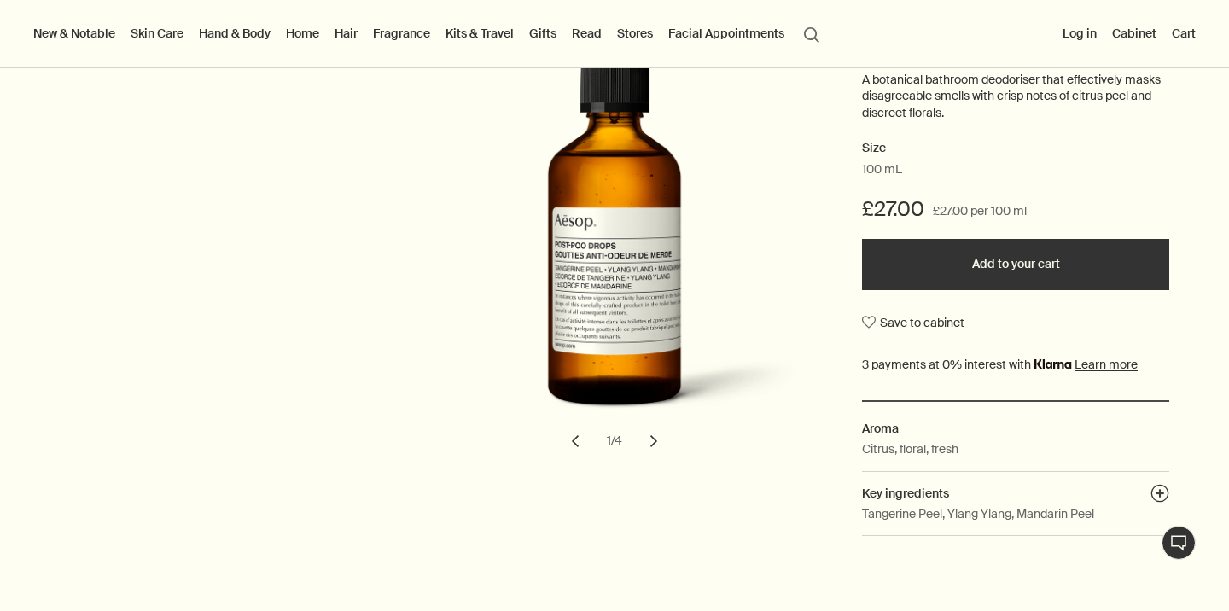
scroll to position [246, 0]
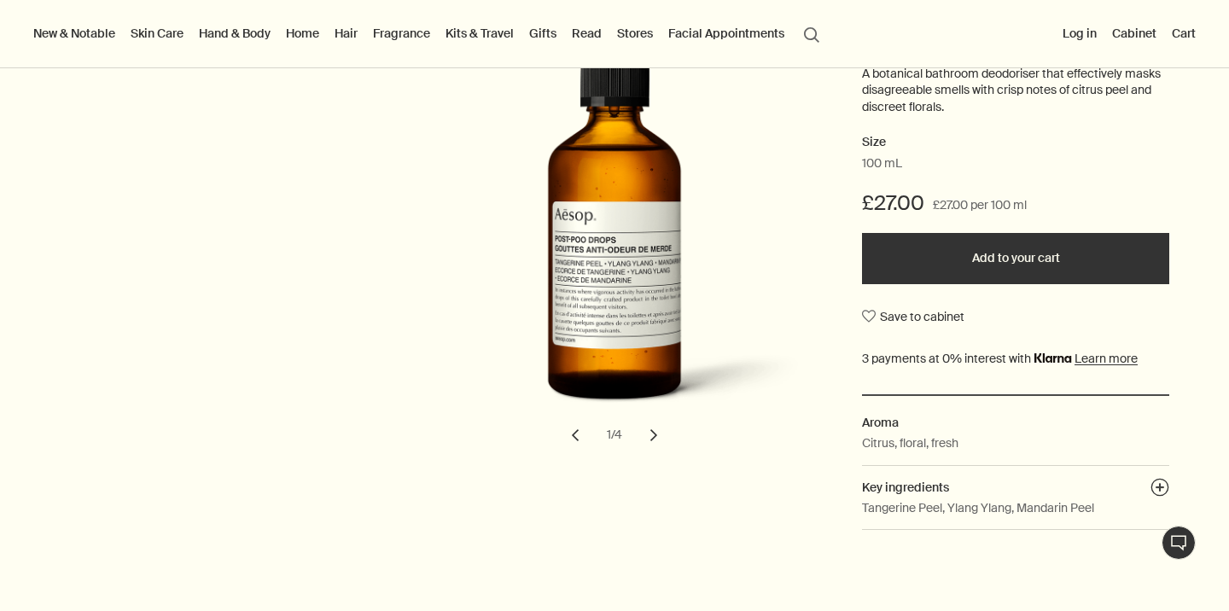
click at [1011, 87] on p "A botanical bathroom deodoriser that effectively masks disagreeable smells with…" at bounding box center [1015, 91] width 307 height 50
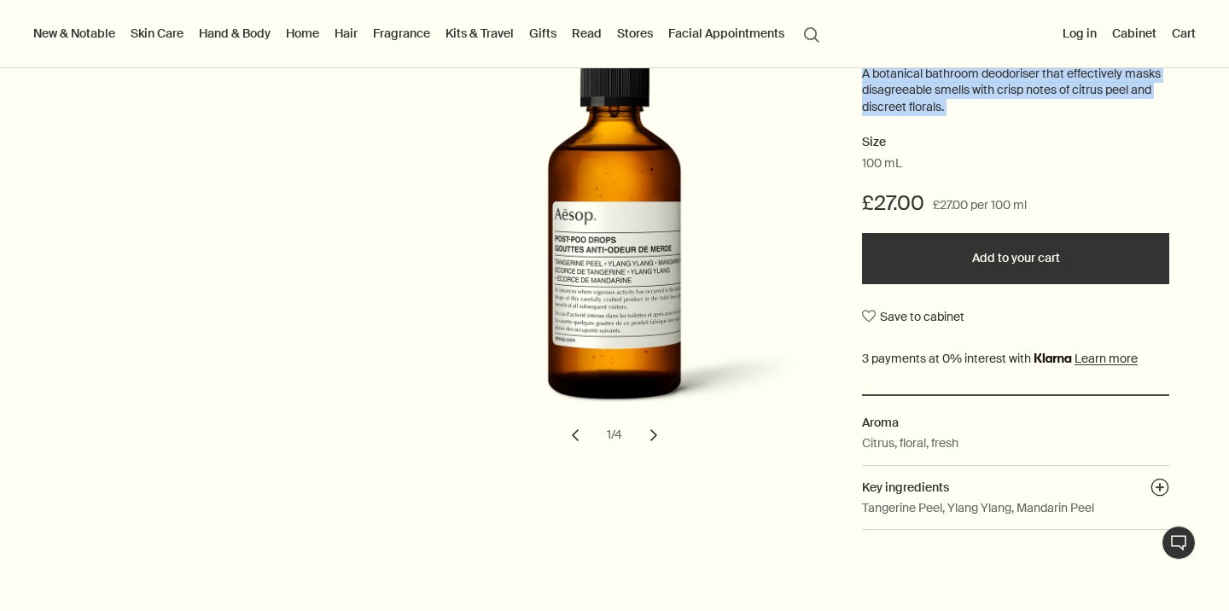
click at [1011, 87] on p "A botanical bathroom deodoriser that effectively masks disagreeable smells with…" at bounding box center [1015, 91] width 307 height 50
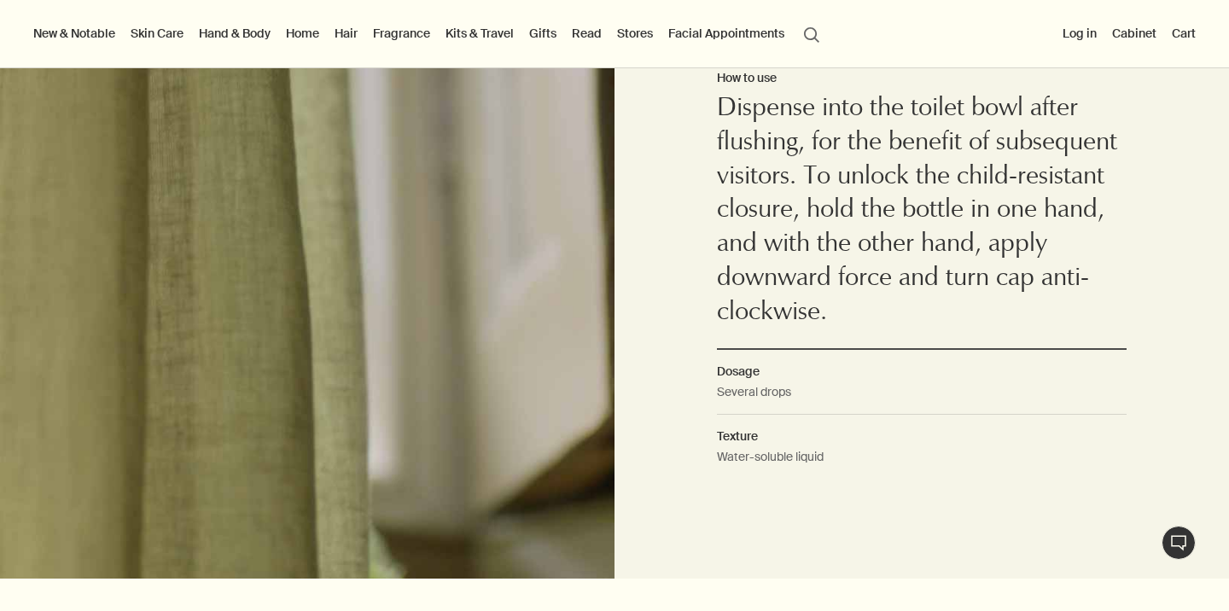
scroll to position [1105, 0]
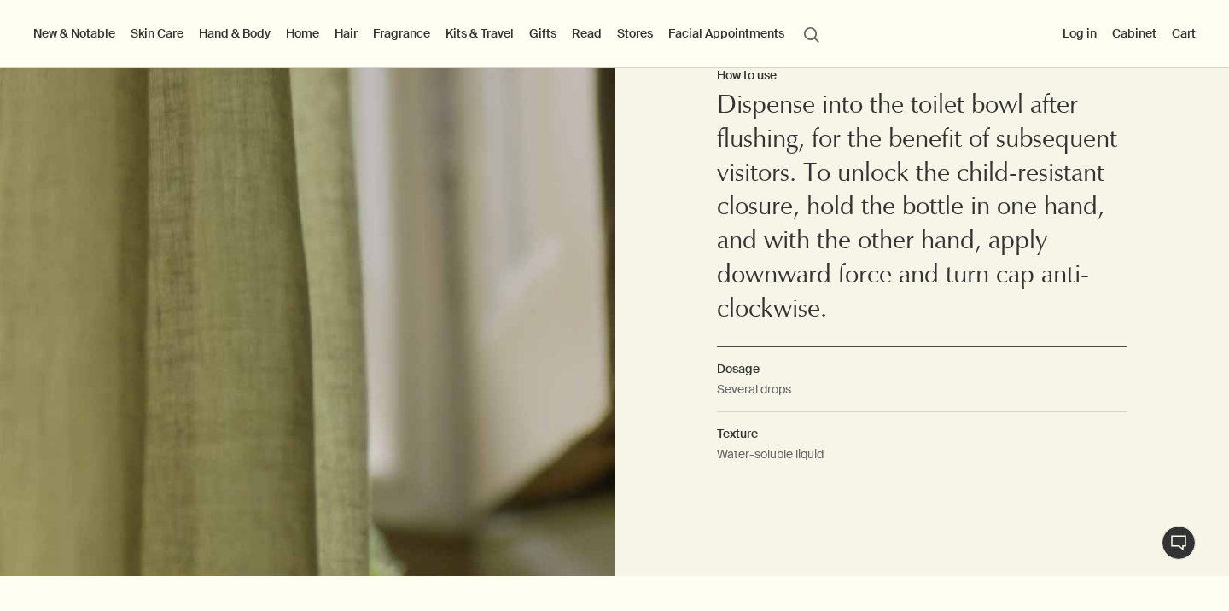
click at [929, 139] on p "Dispense into the toilet bowl after flushing, for the benefit of subsequent vis…" at bounding box center [922, 209] width 410 height 238
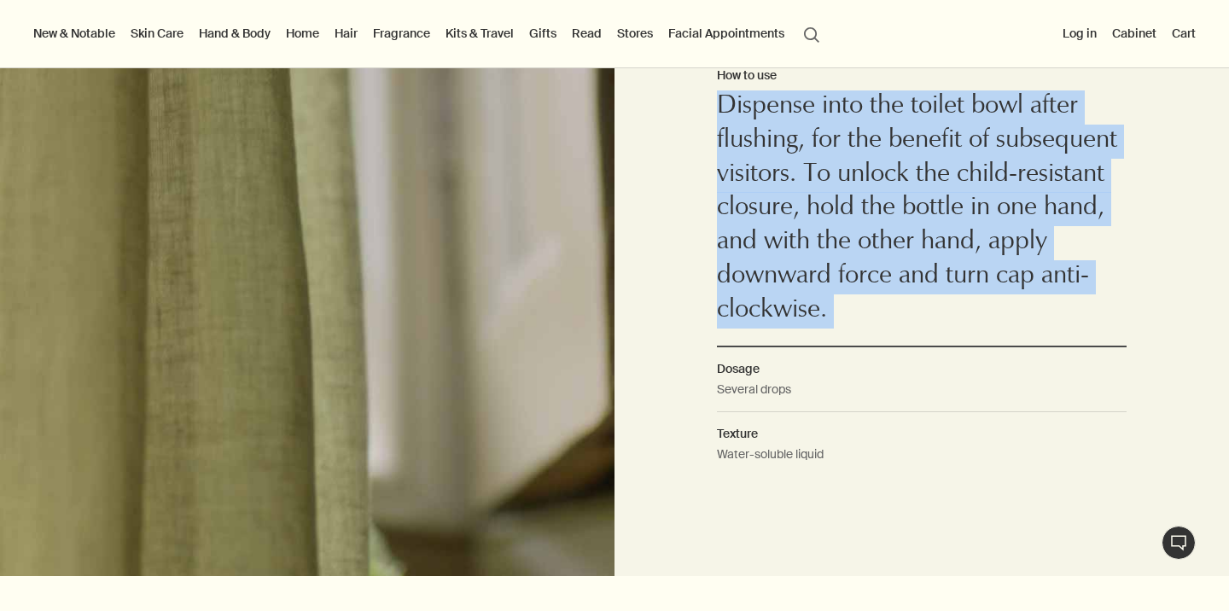
click at [929, 139] on p "Dispense into the toilet bowl after flushing, for the benefit of subsequent vis…" at bounding box center [922, 209] width 410 height 238
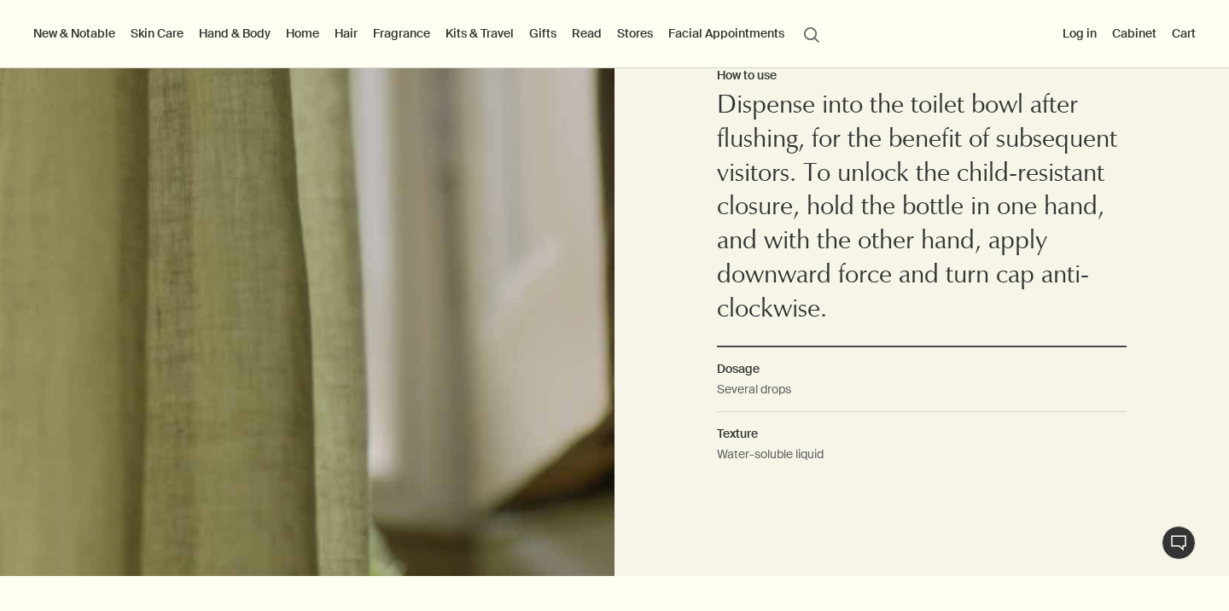
click at [898, 155] on p "Dispense into the toilet bowl after flushing, for the benefit of subsequent vis…" at bounding box center [922, 209] width 410 height 238
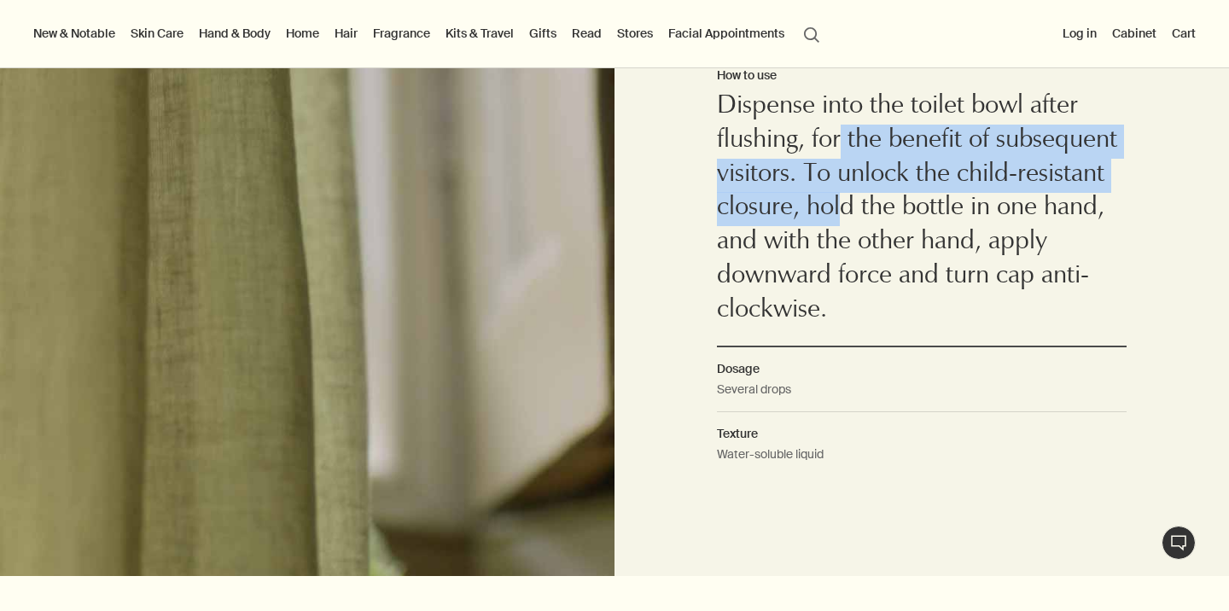
drag, startPoint x: 845, startPoint y: 137, endPoint x: 841, endPoint y: 196, distance: 59.0
click at [842, 199] on p "Dispense into the toilet bowl after flushing, for the benefit of subsequent vis…" at bounding box center [922, 209] width 410 height 238
click at [841, 196] on p "Dispense into the toilet bowl after flushing, for the benefit of subsequent vis…" at bounding box center [922, 209] width 410 height 238
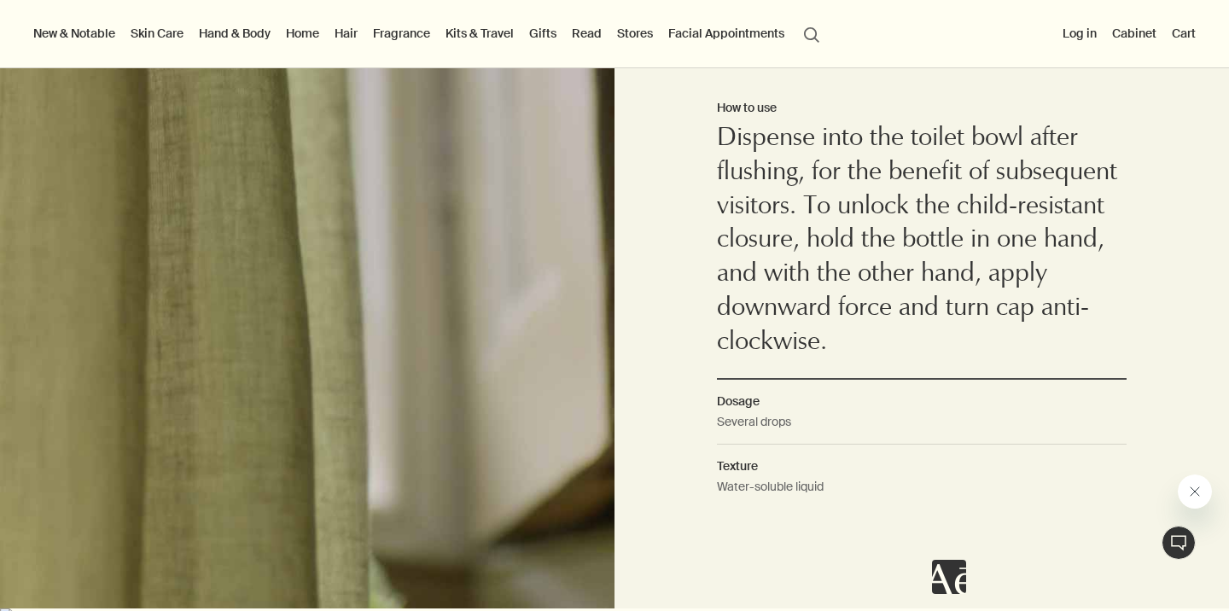
scroll to position [1069, 0]
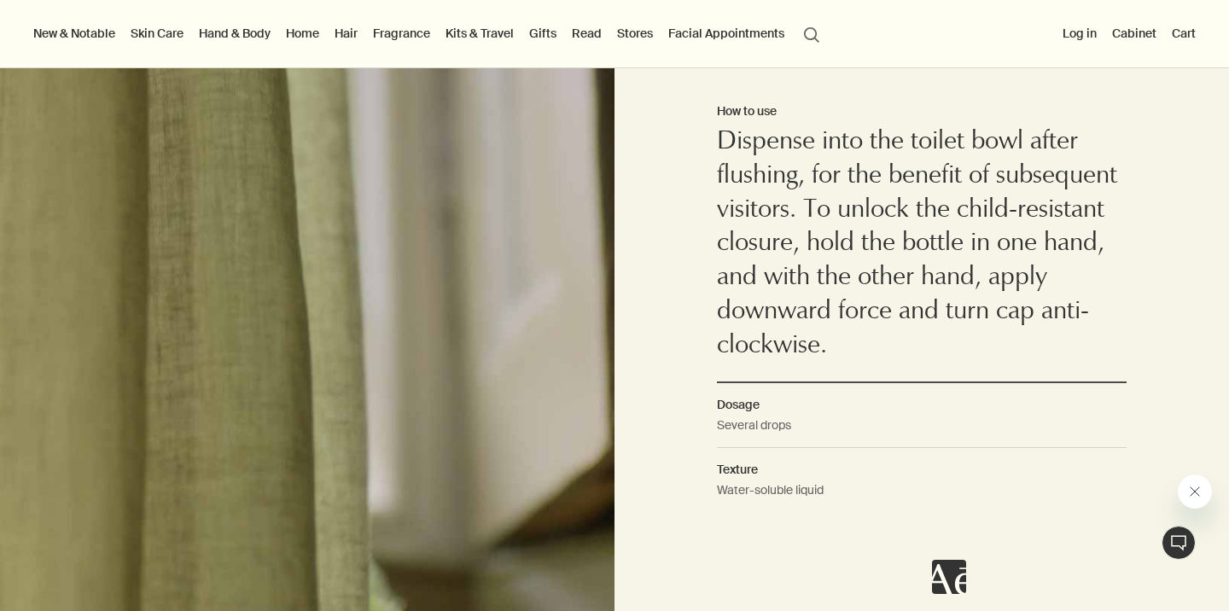
click at [778, 220] on p "Dispense into the toilet bowl after flushing, for the benefit of subsequent vis…" at bounding box center [922, 245] width 410 height 238
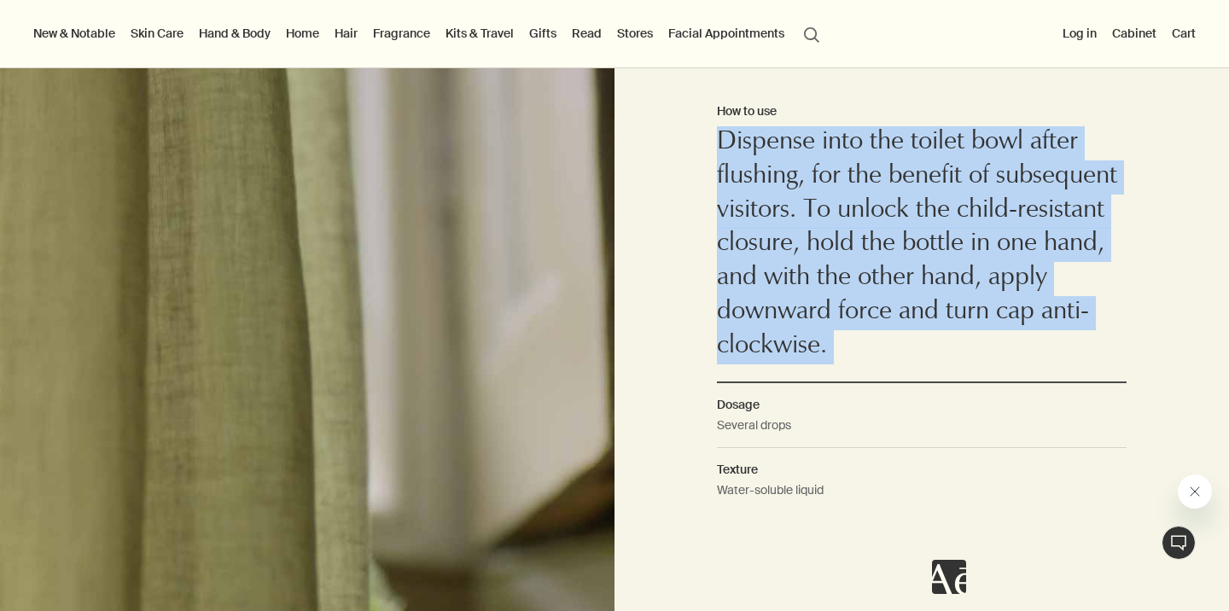
click at [778, 220] on p "Dispense into the toilet bowl after flushing, for the benefit of subsequent vis…" at bounding box center [922, 245] width 410 height 238
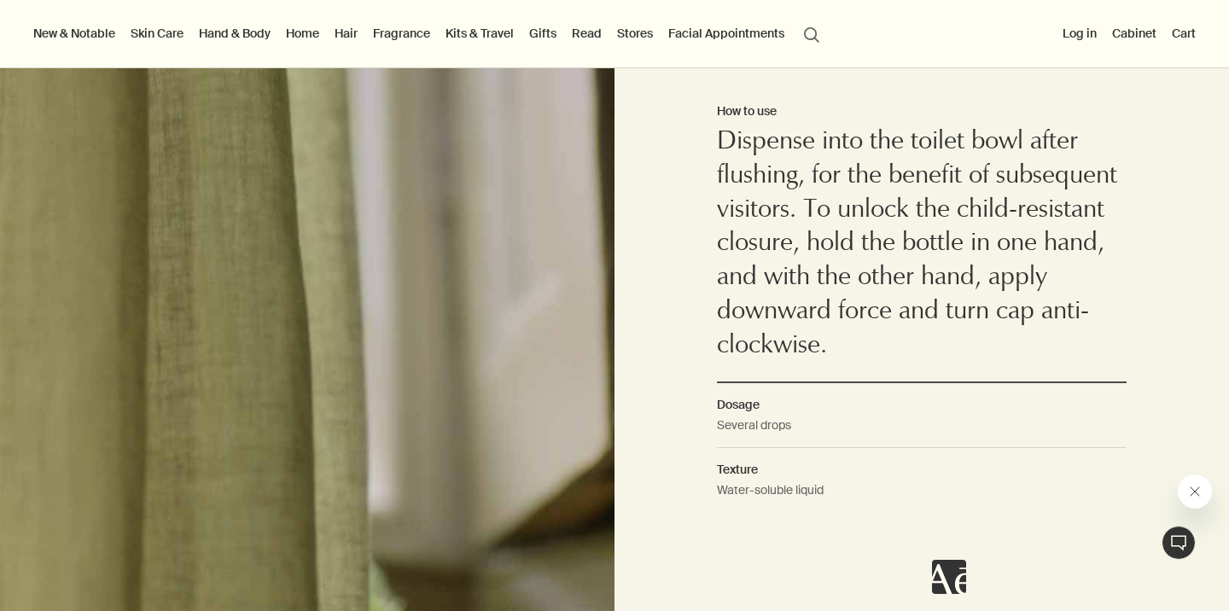
click at [821, 232] on p "Dispense into the toilet bowl after flushing, for the benefit of subsequent vis…" at bounding box center [922, 245] width 410 height 238
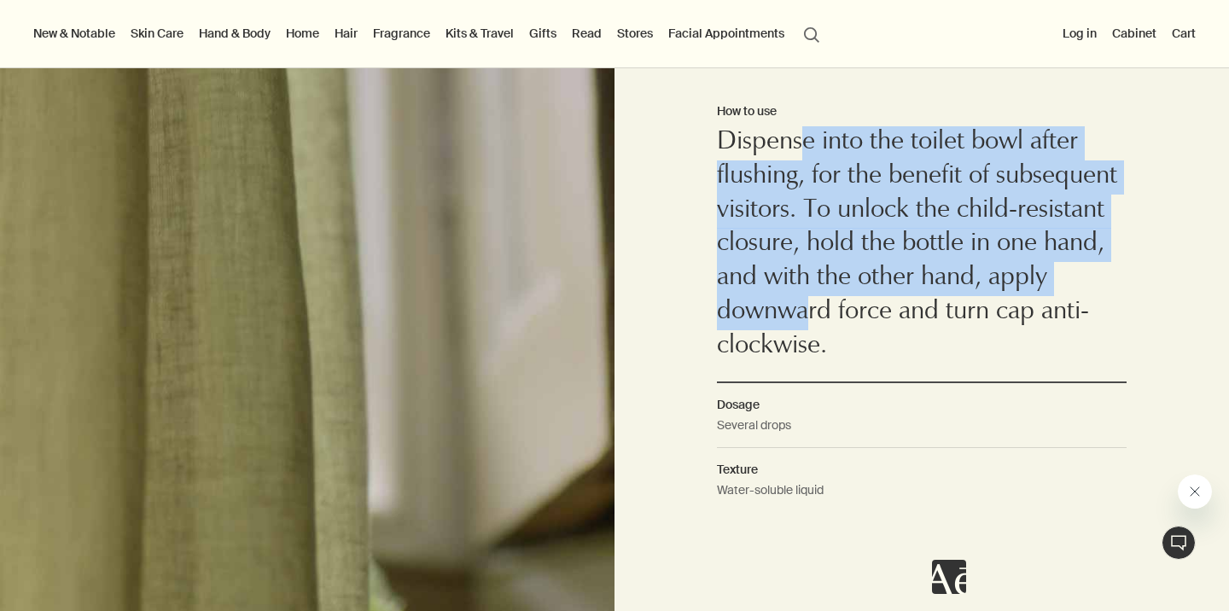
drag, startPoint x: 803, startPoint y: 149, endPoint x: 803, endPoint y: 316, distance: 167.3
click at [803, 316] on p "Dispense into the toilet bowl after flushing, for the benefit of subsequent vis…" at bounding box center [922, 245] width 410 height 238
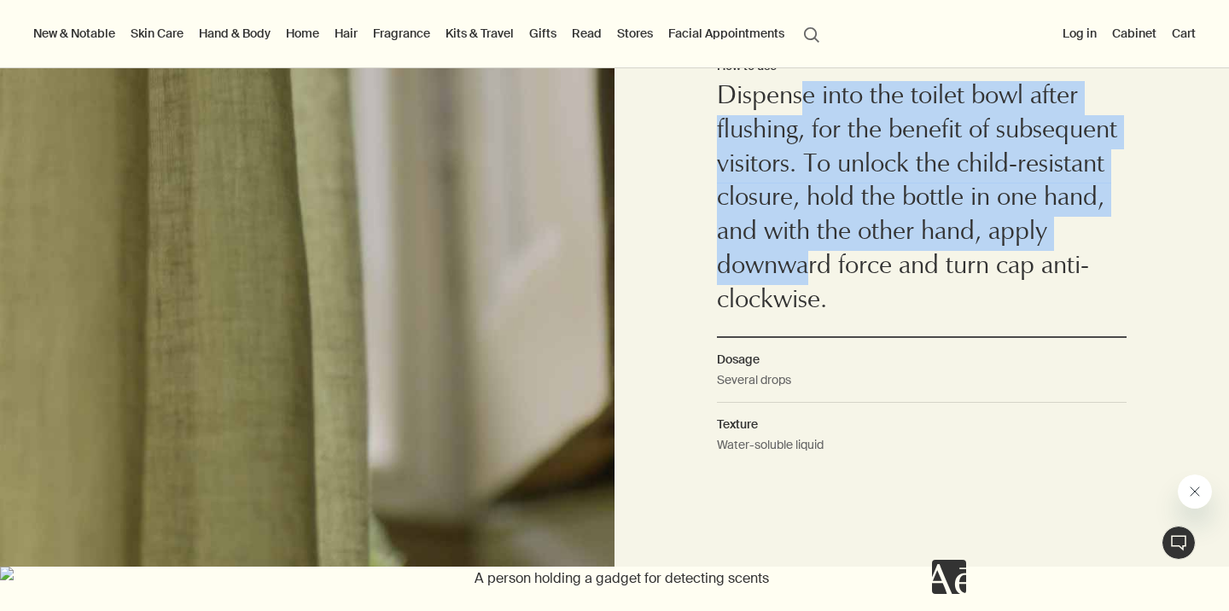
scroll to position [1124, 0]
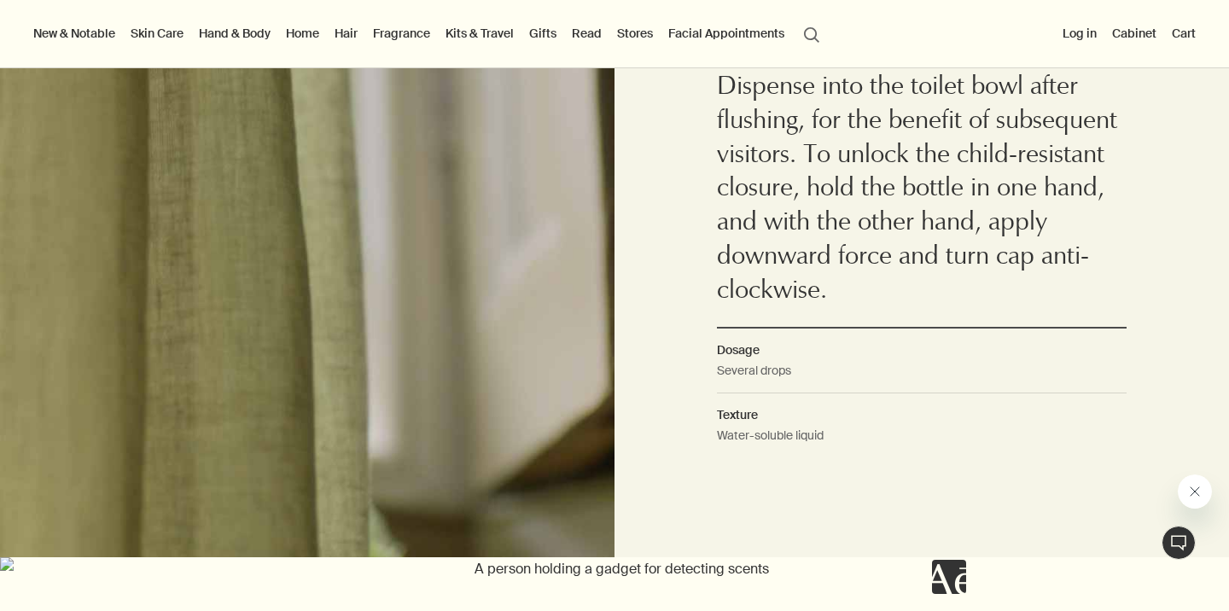
click at [788, 456] on dd "Water-soluble liquid" at bounding box center [922, 441] width 410 height 31
drag, startPoint x: 811, startPoint y: 446, endPoint x: 738, endPoint y: 434, distance: 73.7
click at [739, 435] on dd "Water-soluble liquid" at bounding box center [922, 441] width 410 height 31
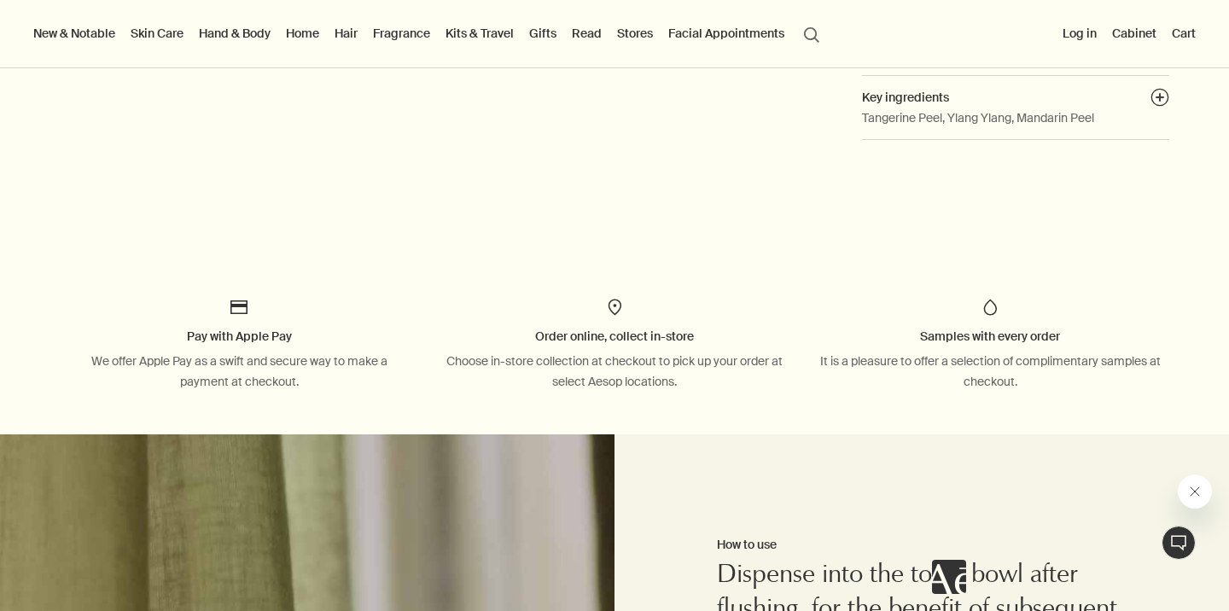
scroll to position [555, 0]
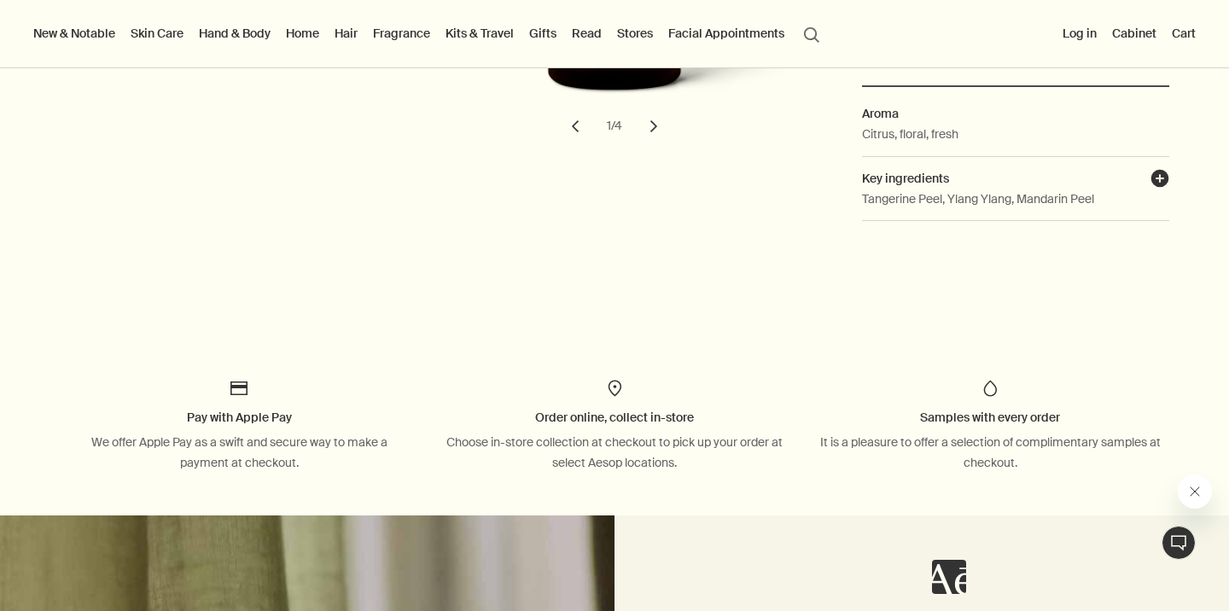
click at [1162, 172] on button "plusAndCloseWithCircle" at bounding box center [1160, 181] width 19 height 24
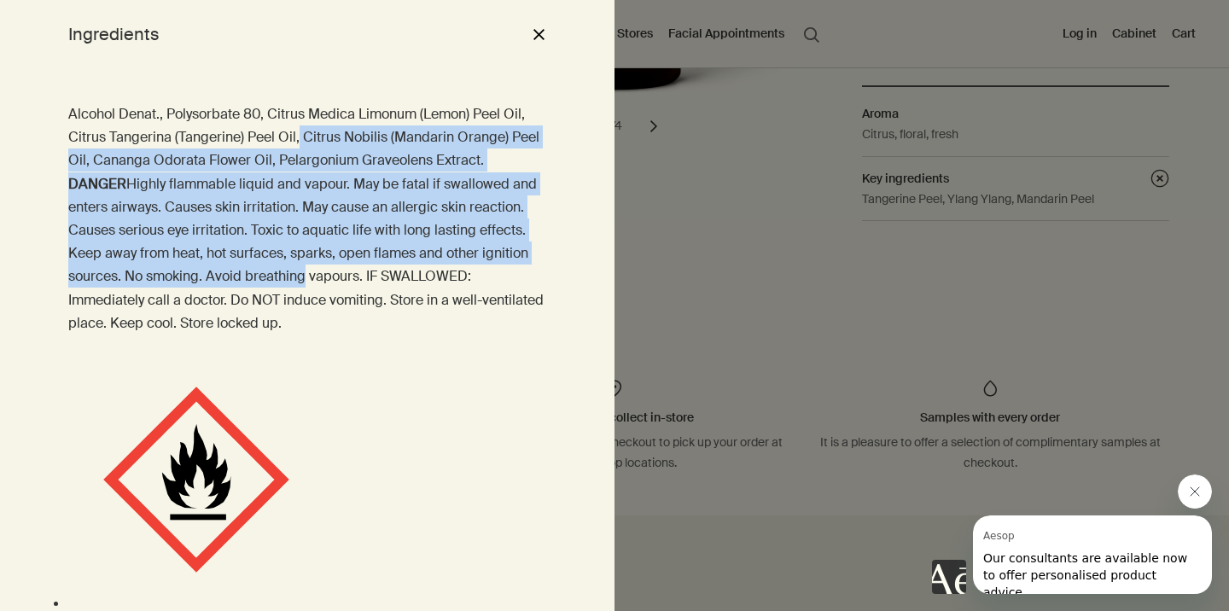
drag, startPoint x: 297, startPoint y: 149, endPoint x: 294, endPoint y: 270, distance: 121.3
click at [296, 273] on div "Alcohol Denat., Polysorbate 80, Citrus Medica Limonum (Lemon) Peel Oil, Citrus …" at bounding box center [307, 218] width 478 height 232
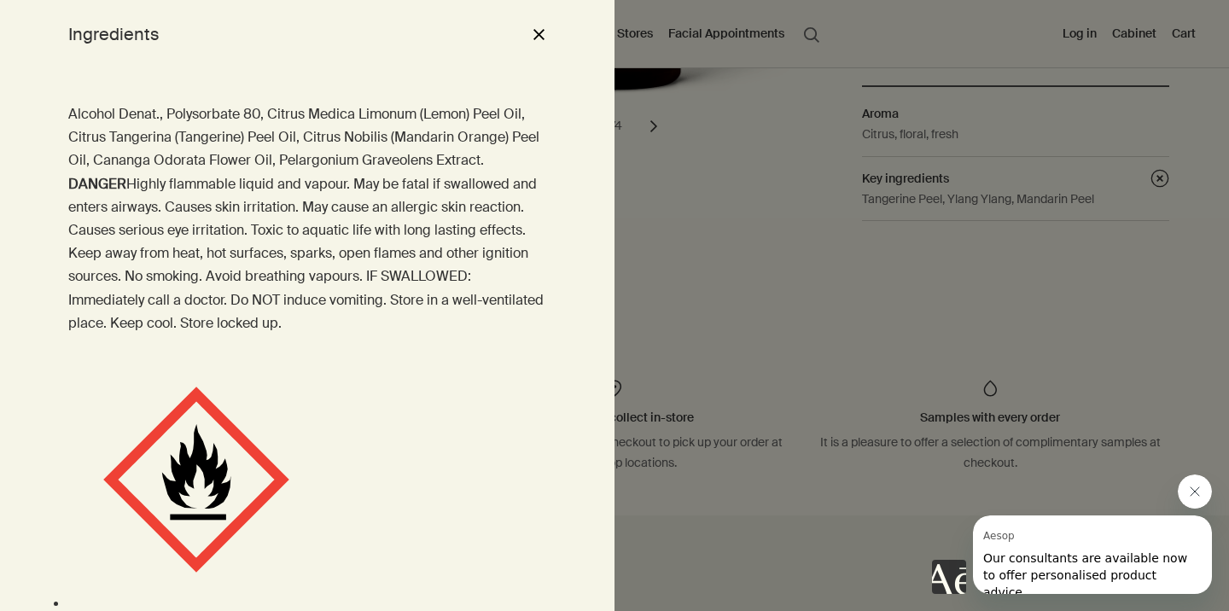
click at [311, 183] on p "DANGER Highly flammable liquid and vapour. May be fatal if swallowed and enters…" at bounding box center [307, 253] width 478 height 162
click at [347, 134] on p "Alcohol Denat., Polysorbate 80, Citrus Medica Limonum (Lemon) Peel Oil, Citrus …" at bounding box center [307, 137] width 478 height 70
click at [181, 118] on p "Alcohol Denat., Polysorbate 80, Citrus Medica Limonum (Lemon) Peel Oil, Citrus …" at bounding box center [307, 137] width 478 height 70
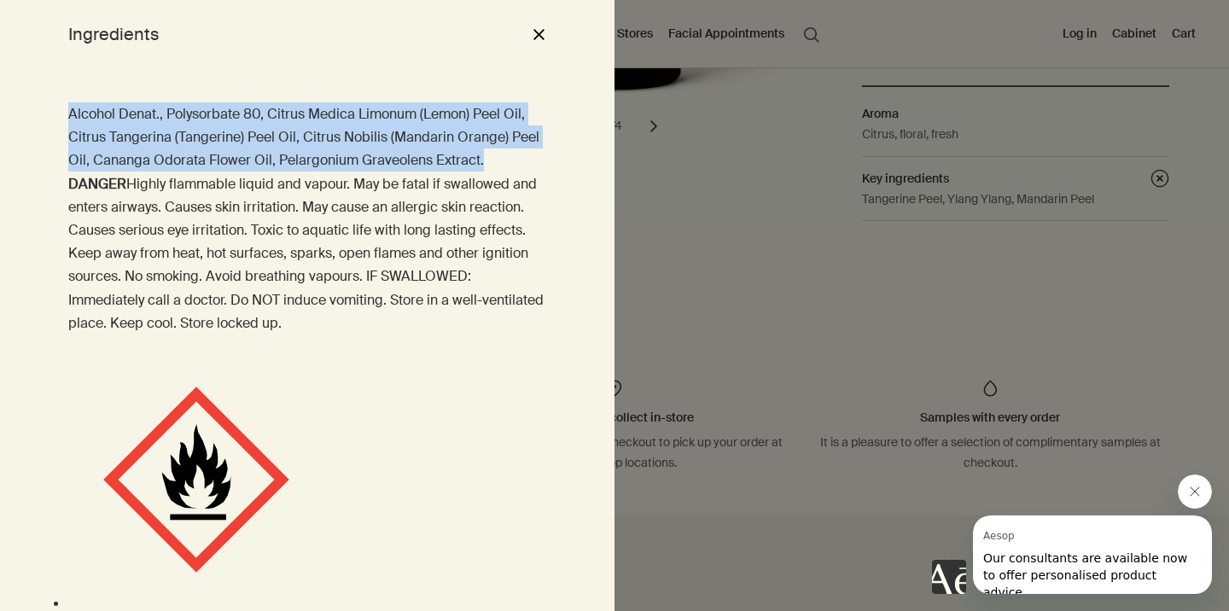
drag, startPoint x: 67, startPoint y: 107, endPoint x: 498, endPoint y: 159, distance: 434.2
click at [498, 159] on p "Alcohol Denat., Polysorbate 80, Citrus Medica Limonum (Lemon) Peel Oil, Citrus …" at bounding box center [307, 137] width 478 height 70
copy p "Alcohol Denat., Polysorbate 80, Citrus Medica Limonum (Lemon) Peel Oil, Citrus …"
click at [690, 157] on div at bounding box center [614, 305] width 1229 height 611
